Goal: Task Accomplishment & Management: Manage account settings

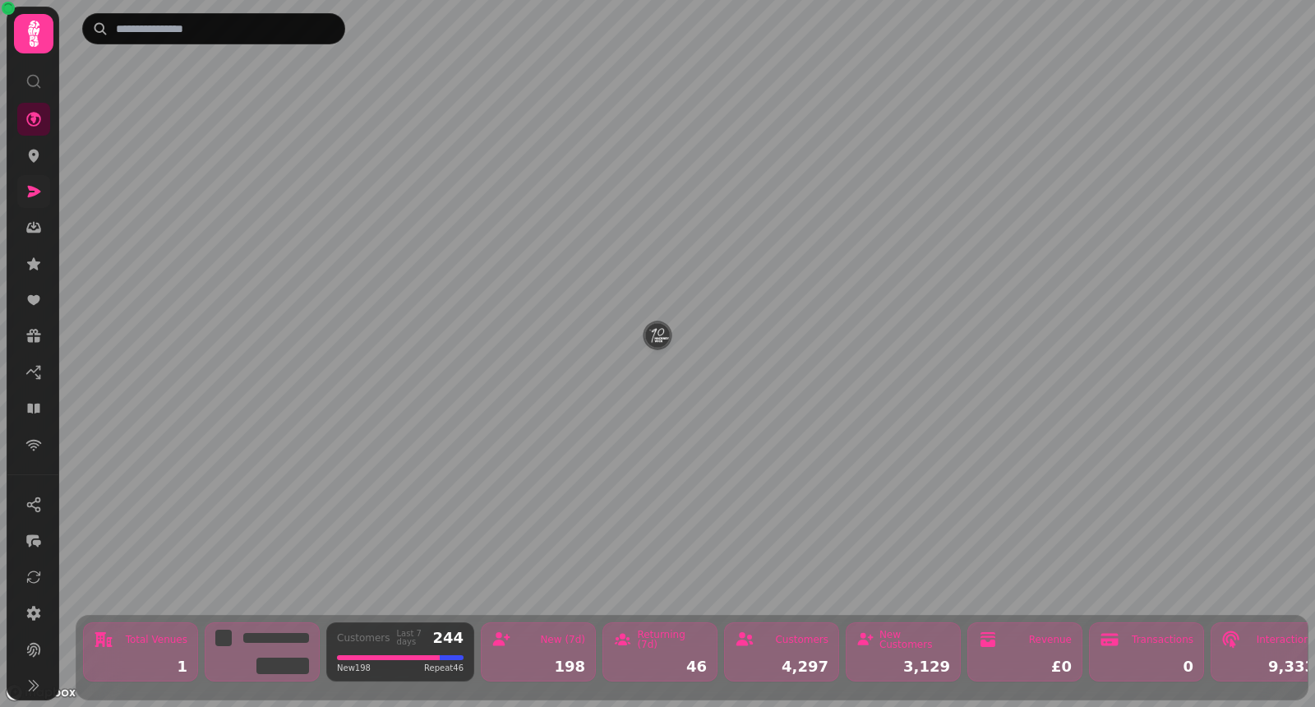
click at [26, 196] on icon at bounding box center [33, 191] width 16 height 16
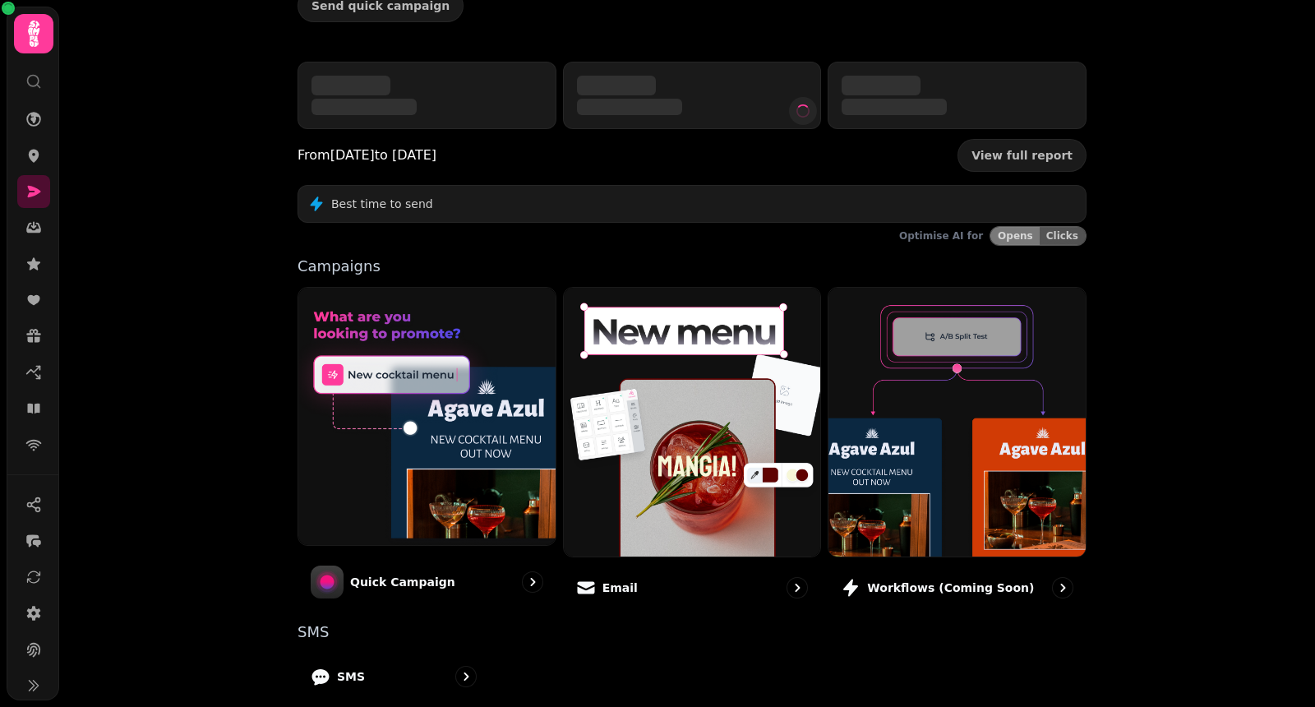
scroll to position [315, 0]
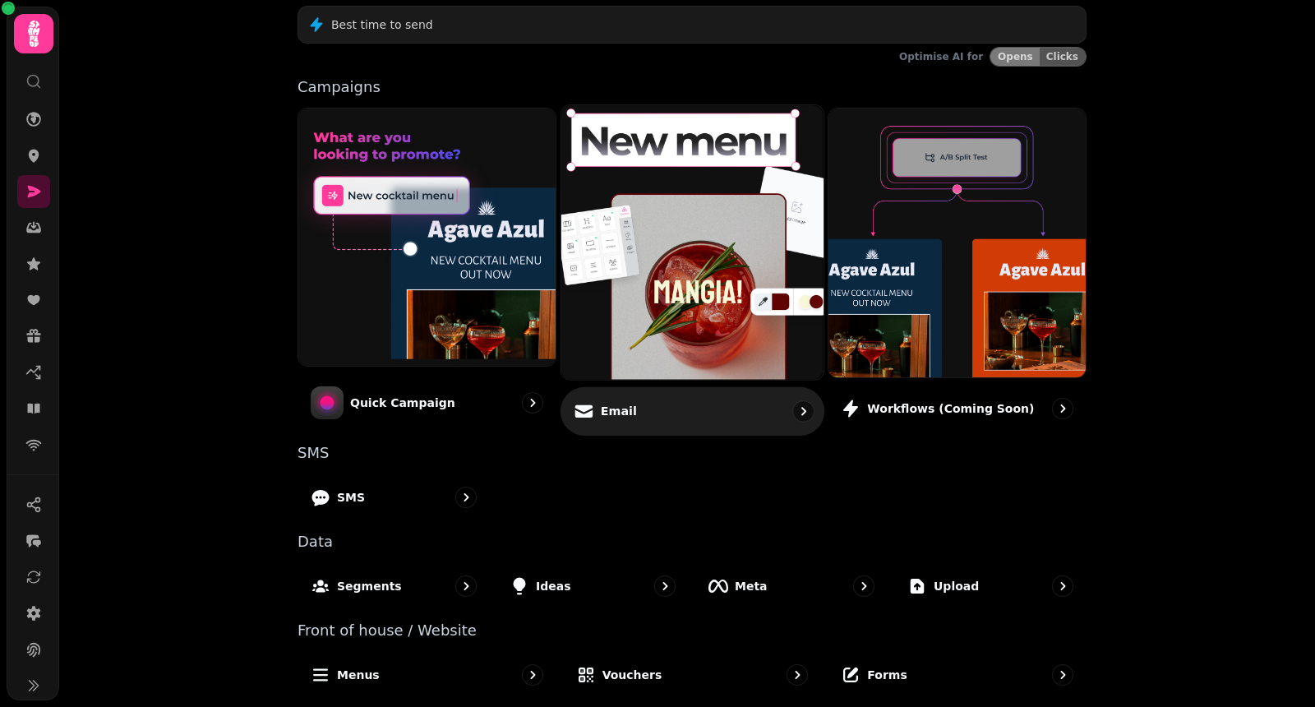
click at [577, 395] on div "Email" at bounding box center [693, 410] width 264 height 48
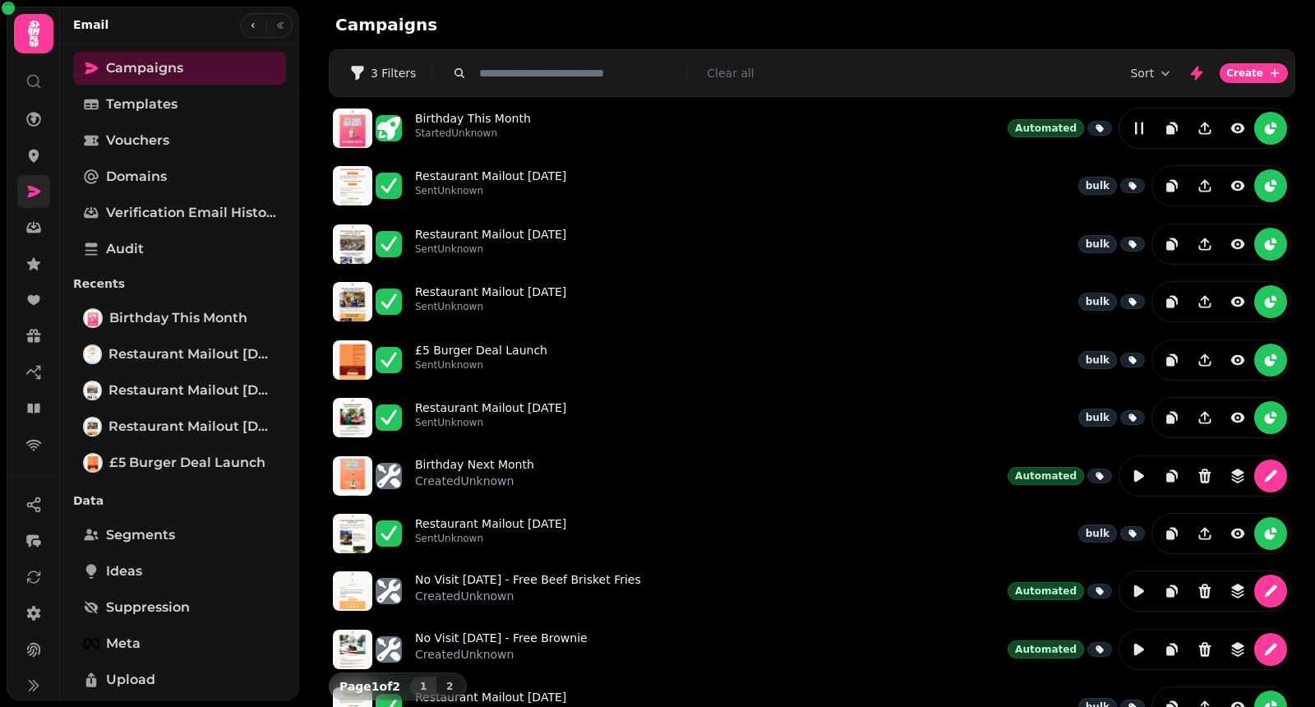
click at [39, 192] on icon at bounding box center [33, 191] width 16 height 16
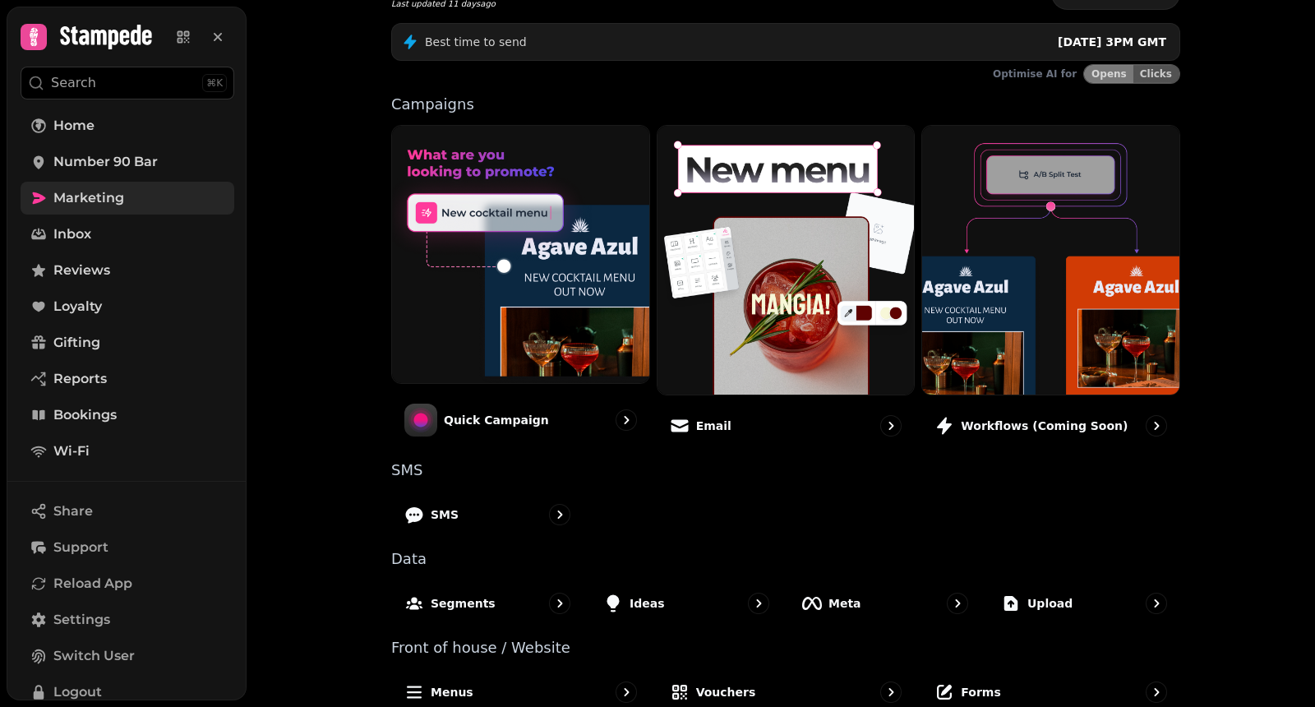
scroll to position [315, 0]
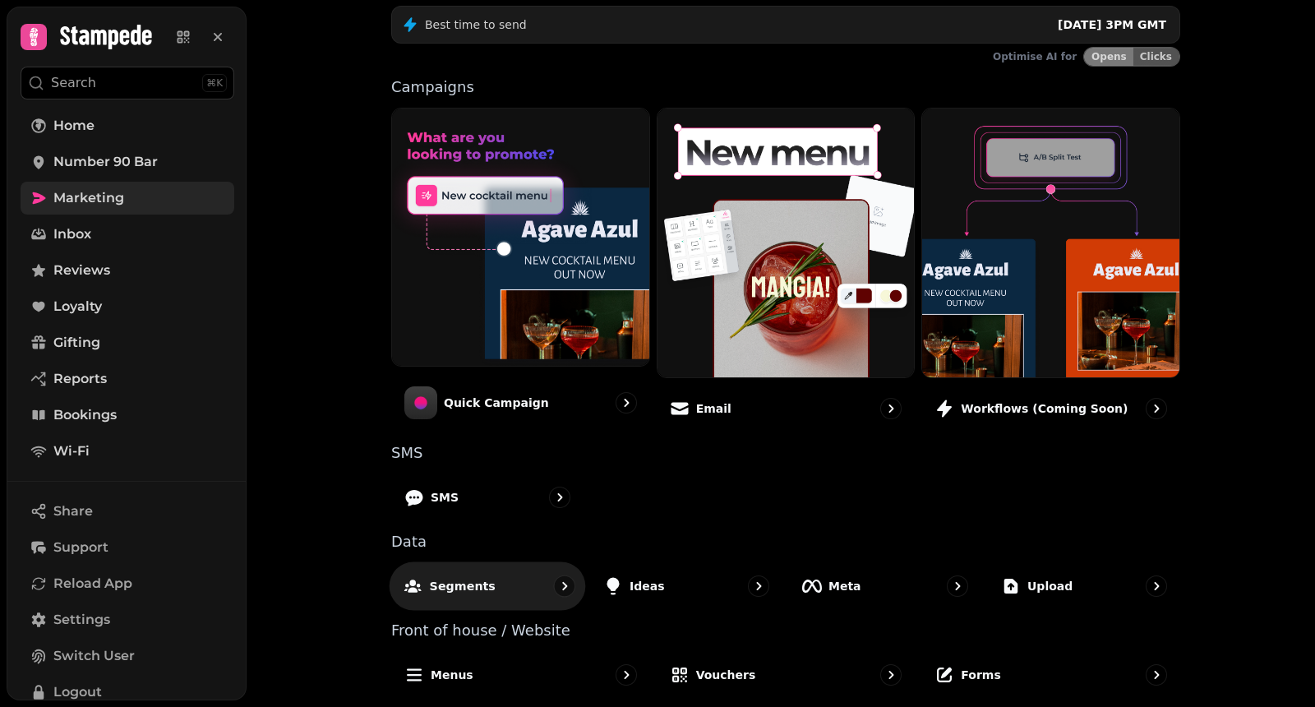
click at [492, 584] on div "Segments" at bounding box center [488, 585] width 196 height 48
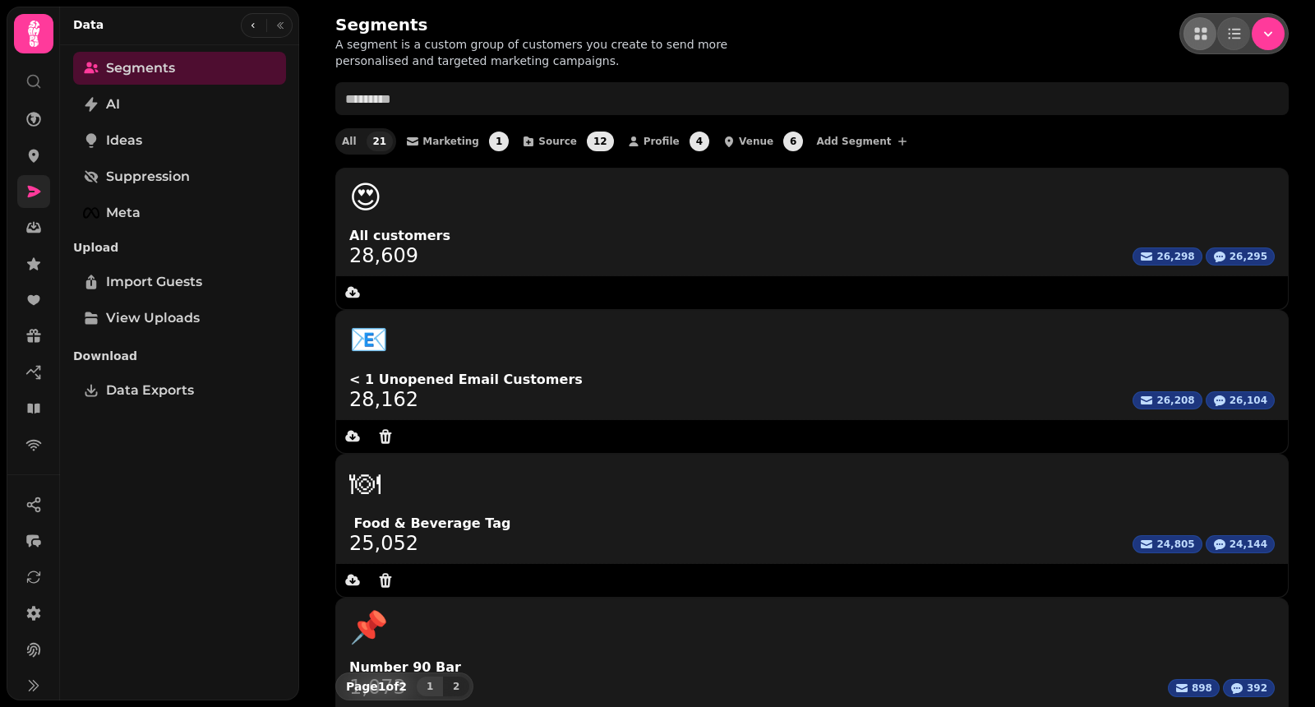
click at [44, 194] on link at bounding box center [33, 191] width 33 height 33
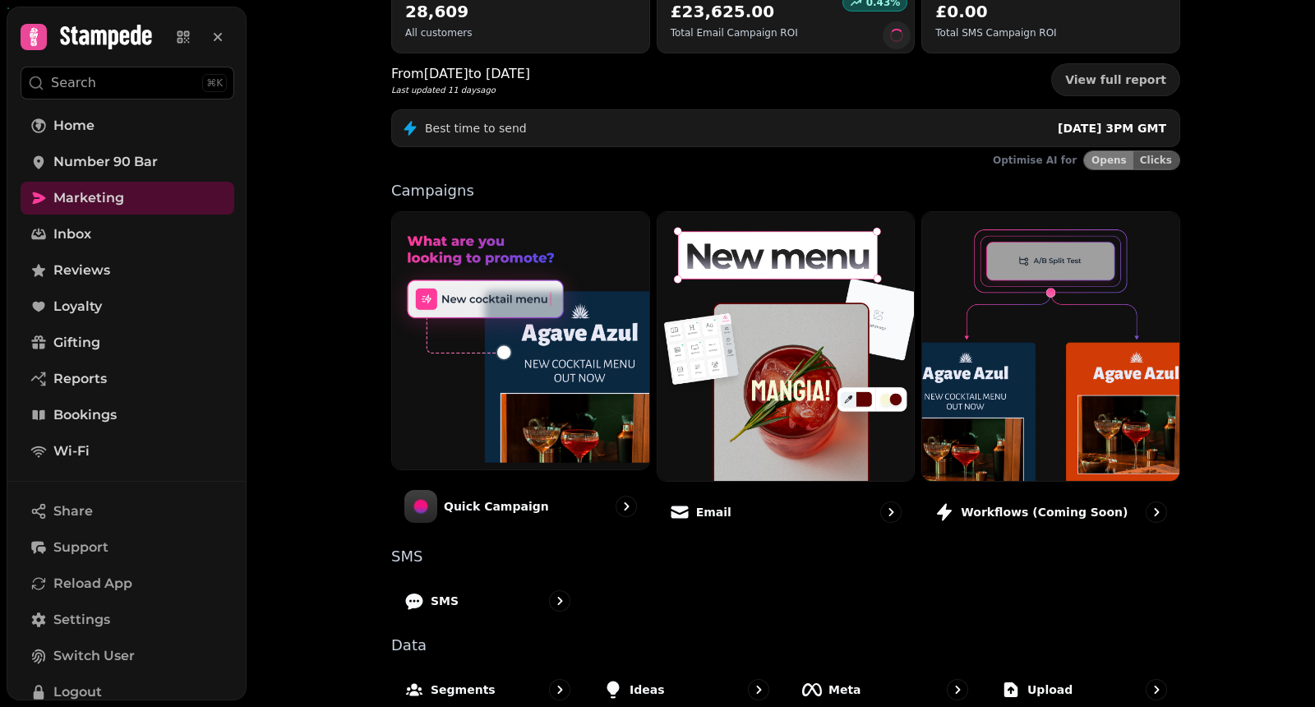
scroll to position [315, 0]
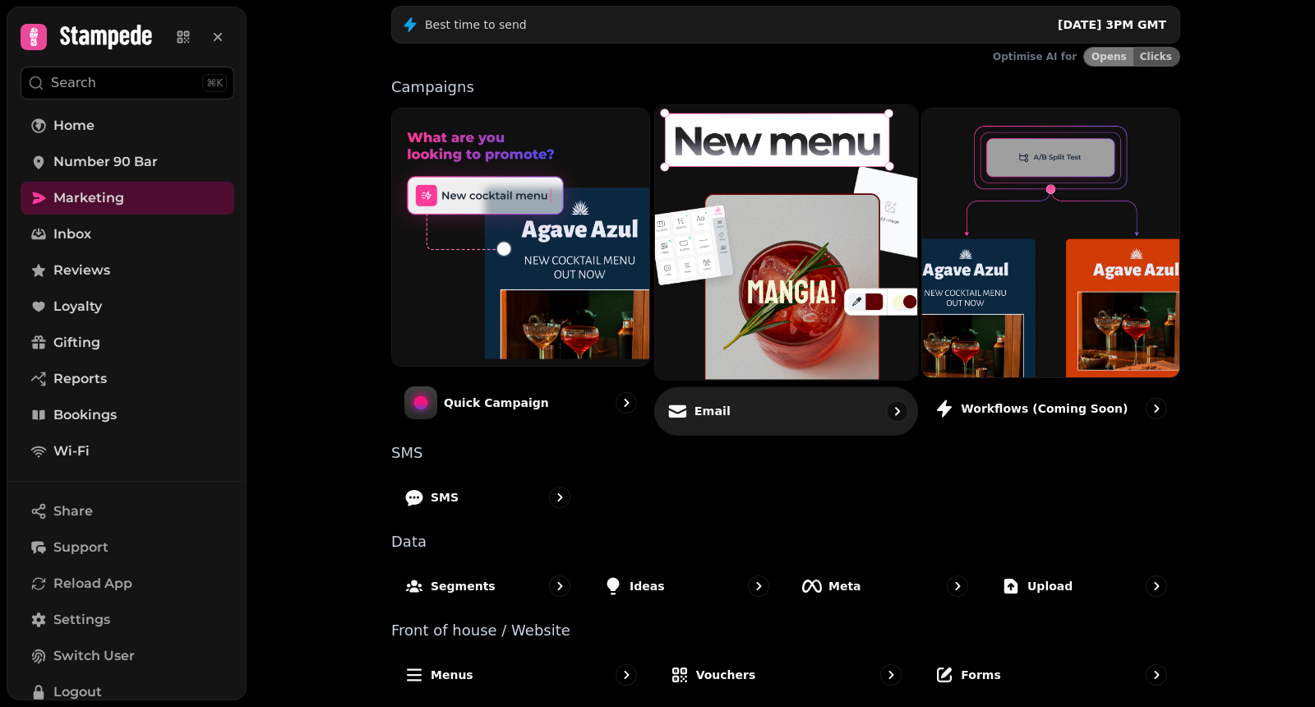
click at [737, 418] on div "Email" at bounding box center [786, 410] width 264 height 48
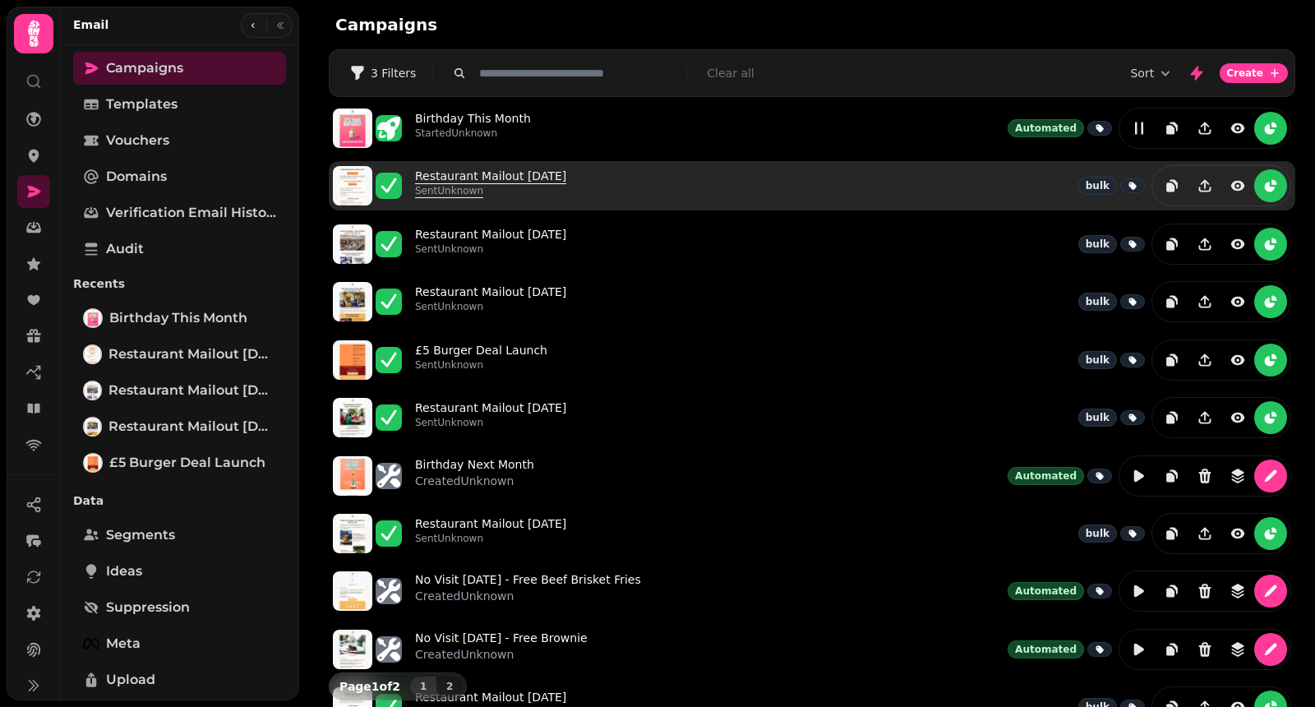
click at [483, 184] on p "Sent Unknown" at bounding box center [490, 190] width 151 height 13
